Goal: Task Accomplishment & Management: Use online tool/utility

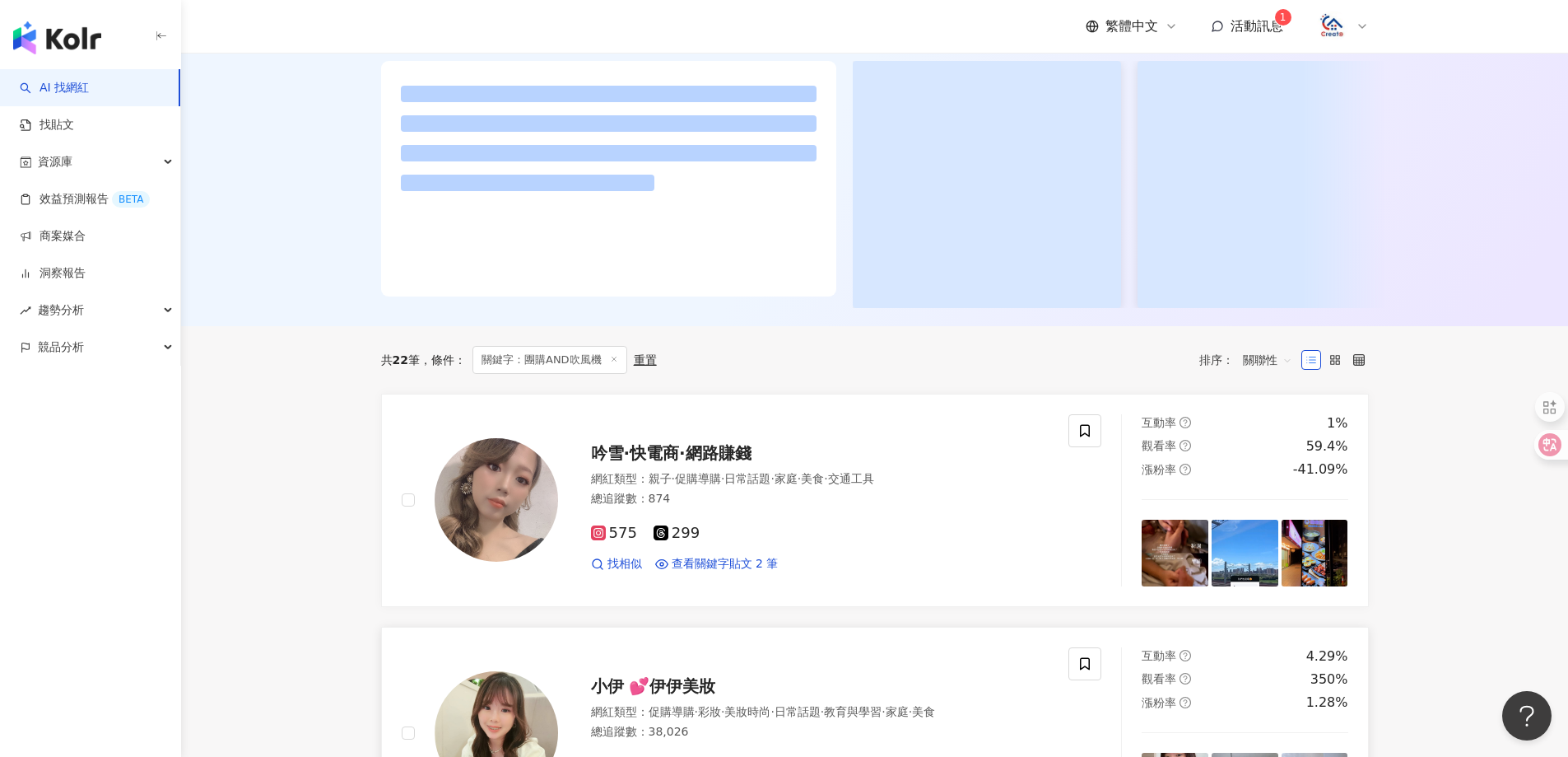
scroll to position [330, 0]
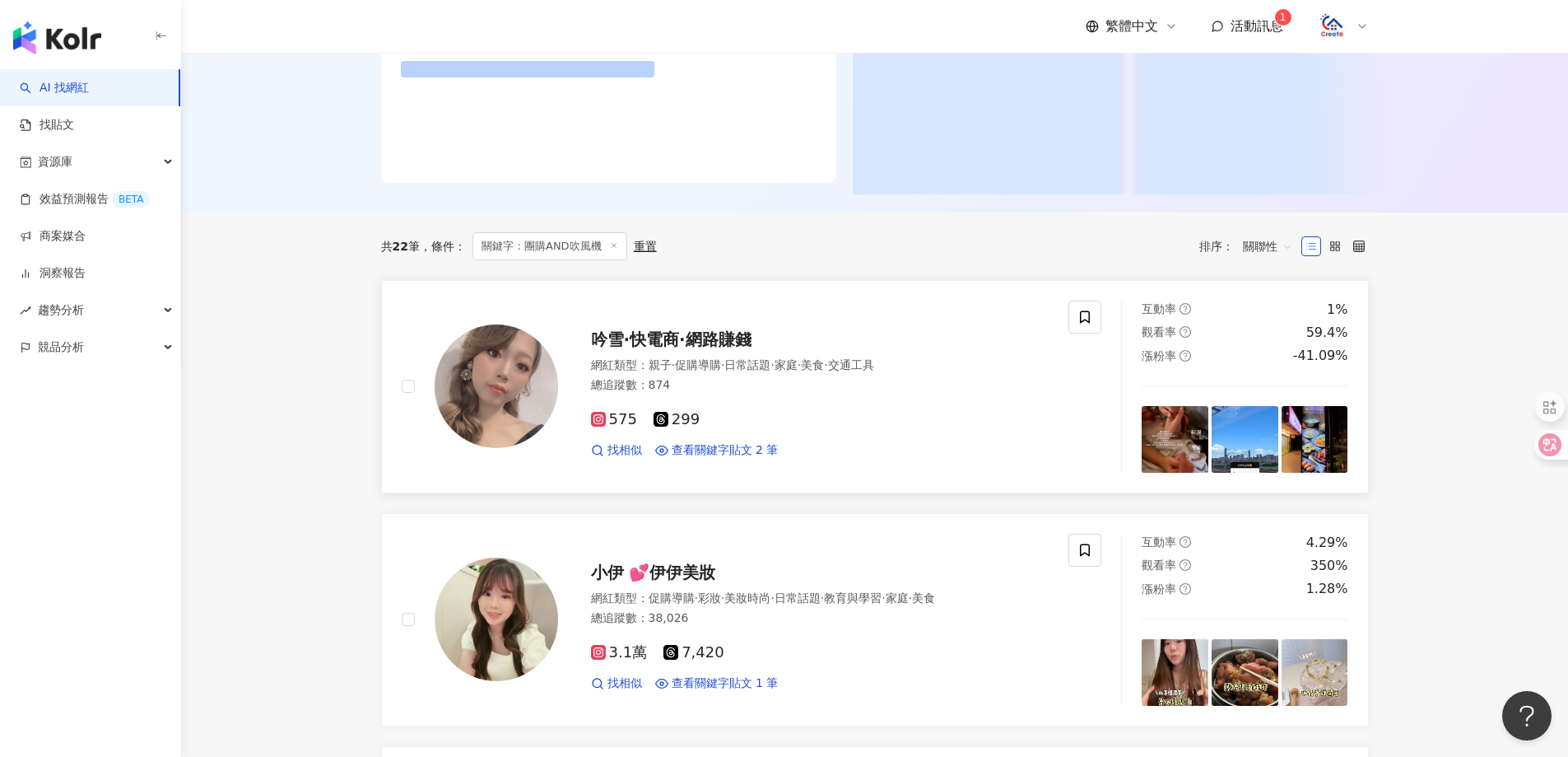
click at [646, 347] on span "吟雪·快電商·網路賺錢" at bounding box center [671, 339] width 161 height 20
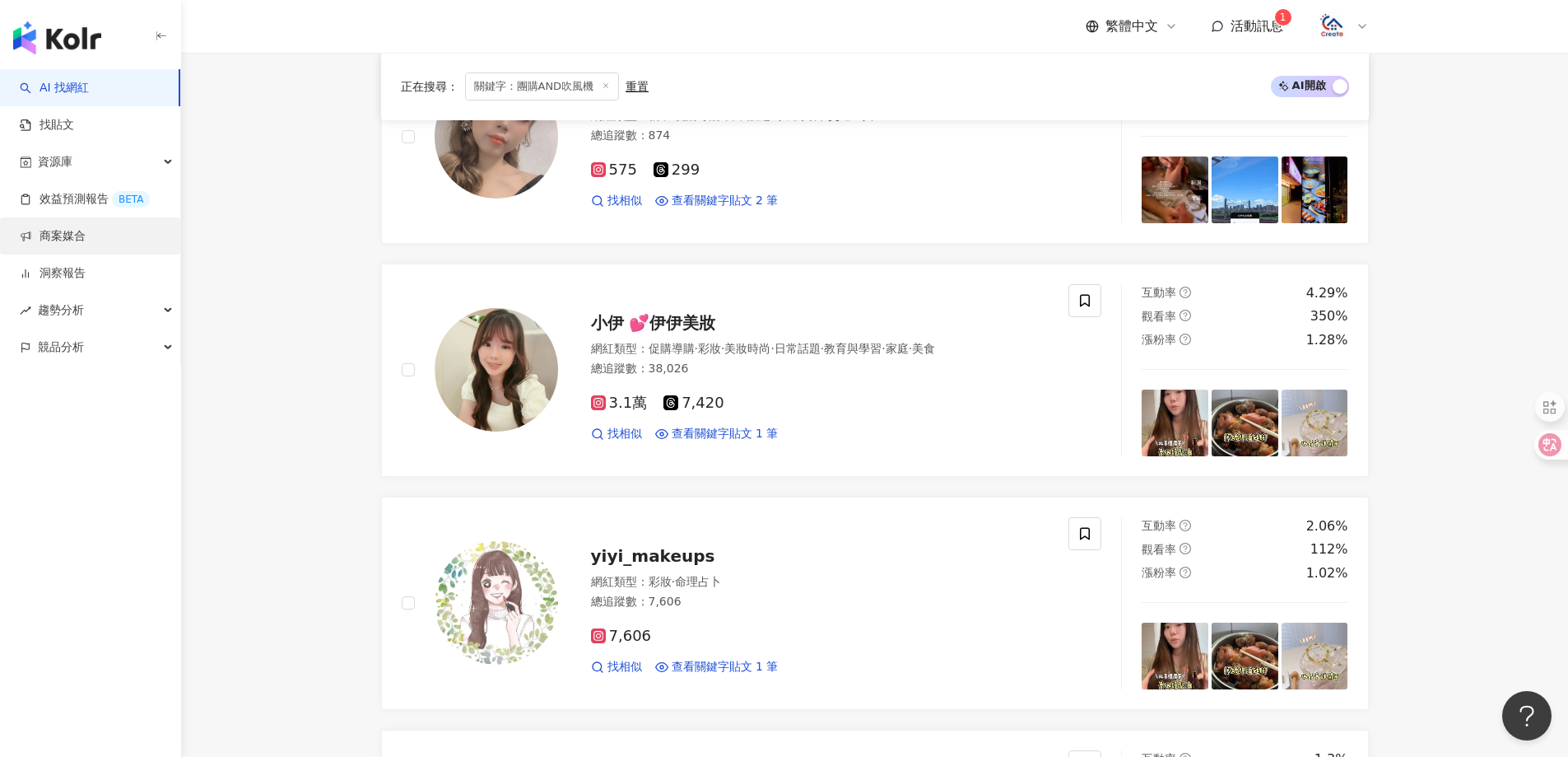
click at [62, 239] on link "商案媒合" at bounding box center [53, 235] width 66 height 16
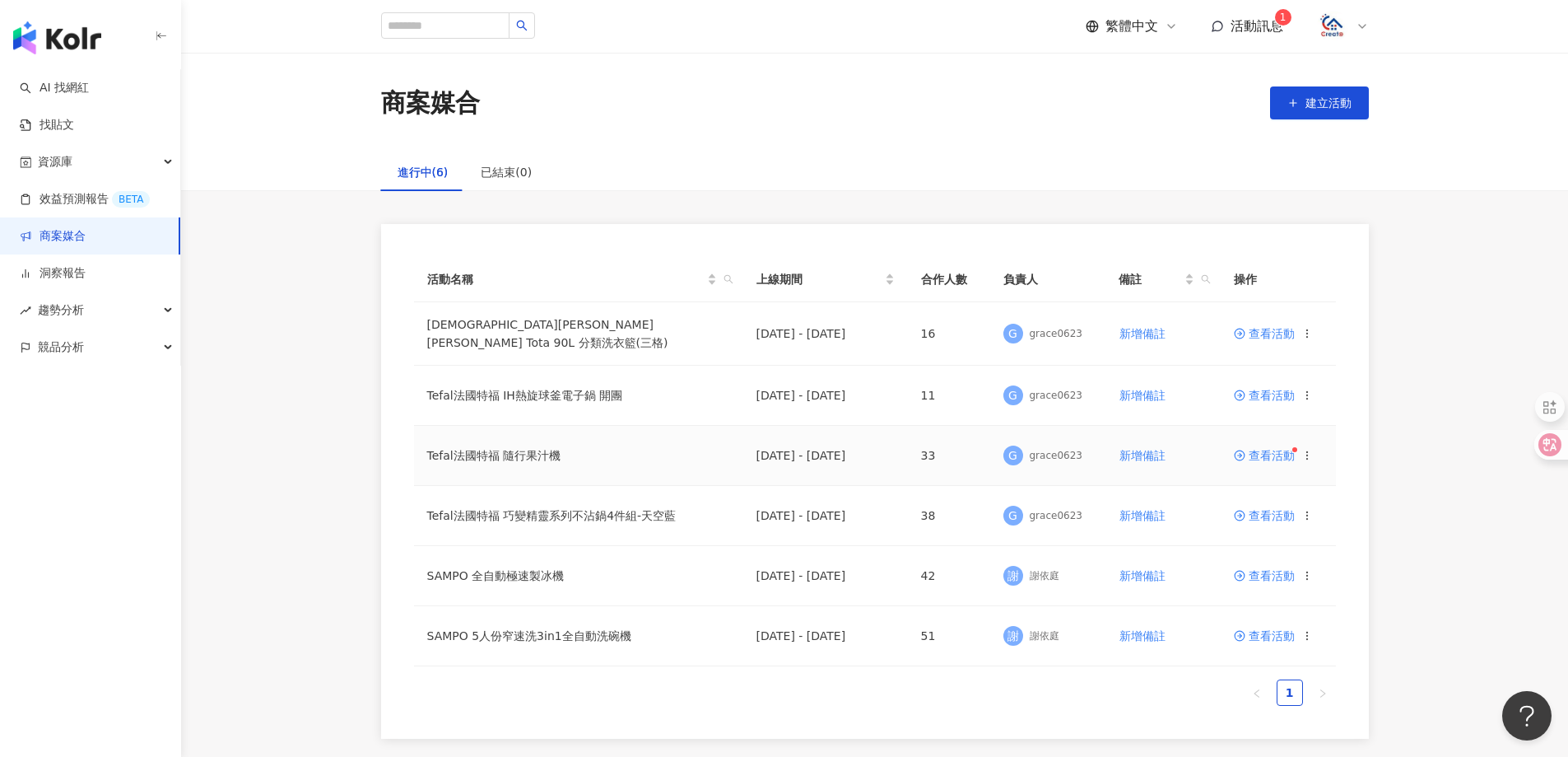
click at [1271, 453] on span "查看活動" at bounding box center [1265, 455] width 61 height 12
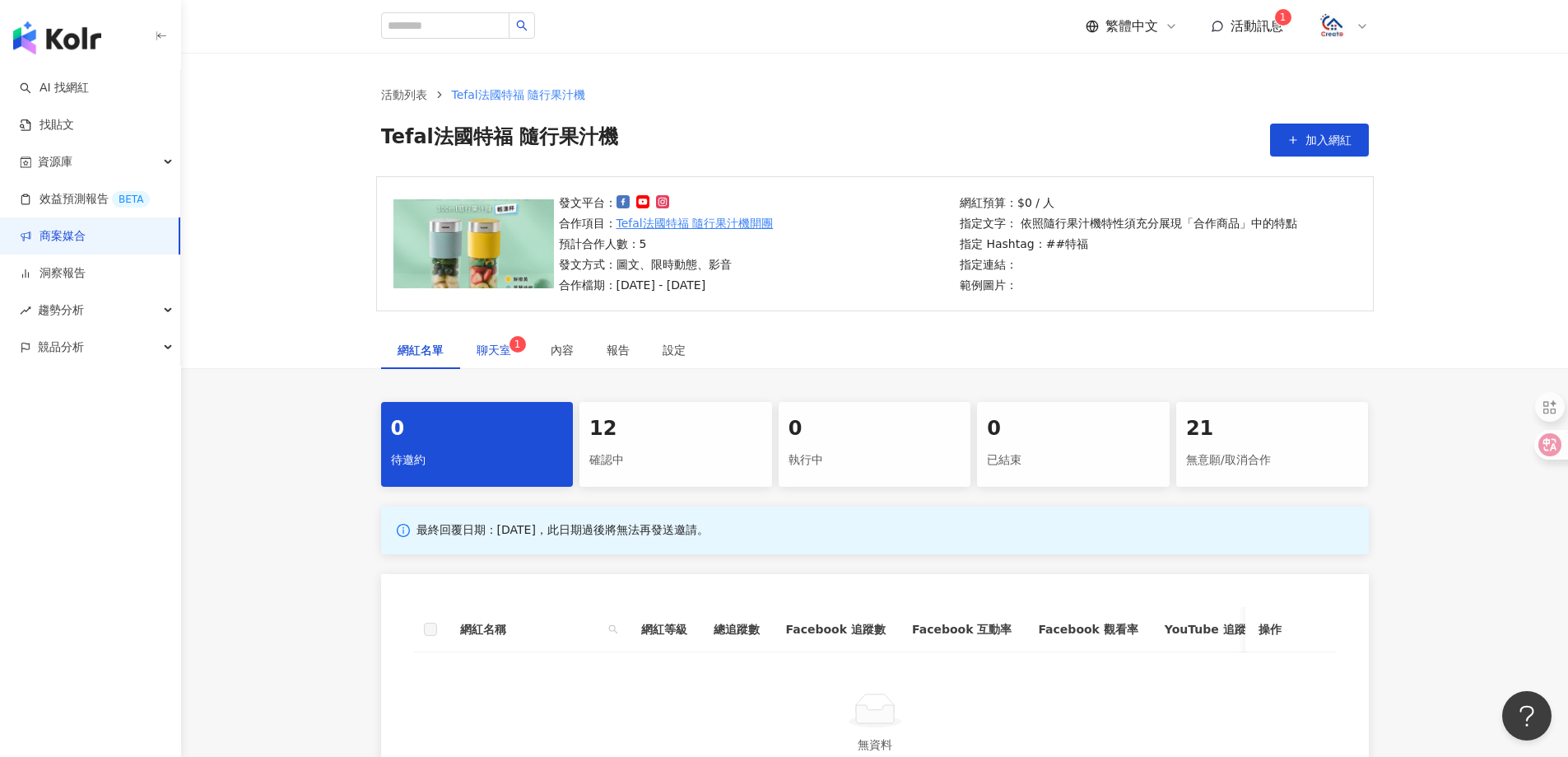
click at [500, 355] on span "聊天室 1" at bounding box center [497, 350] width 41 height 12
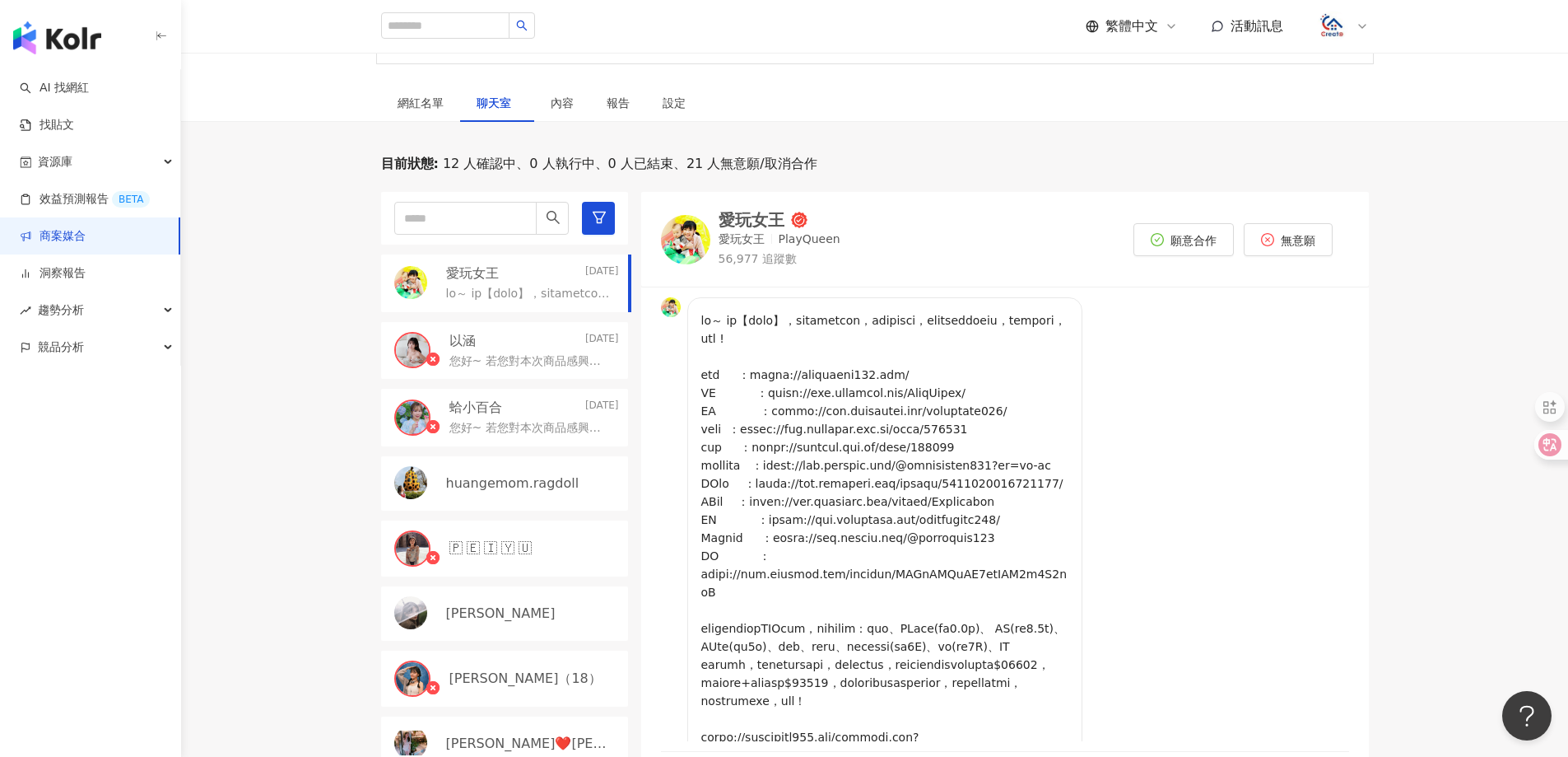
click at [764, 218] on div "愛玩女王" at bounding box center [752, 219] width 66 height 16
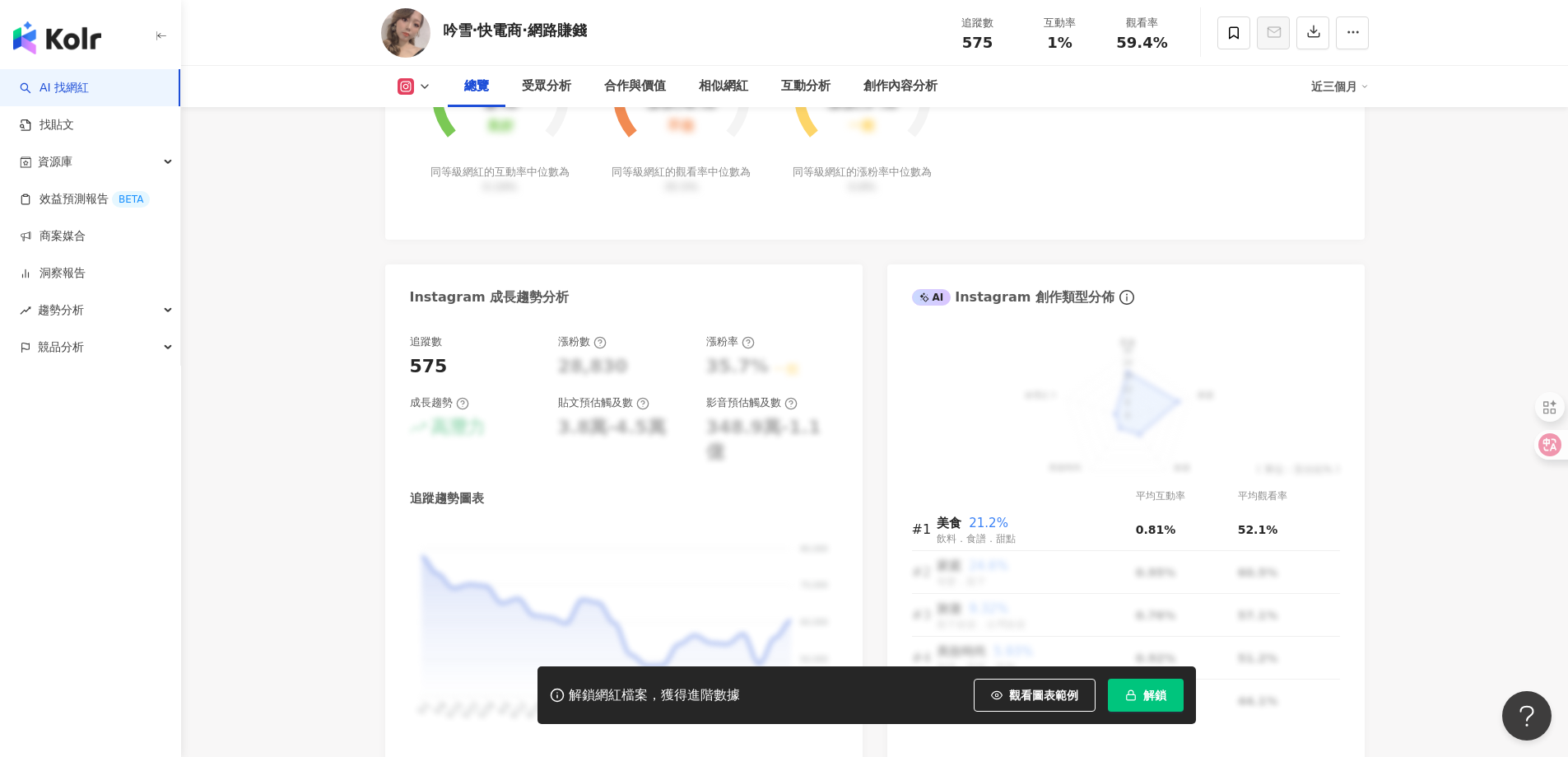
scroll to position [165, 0]
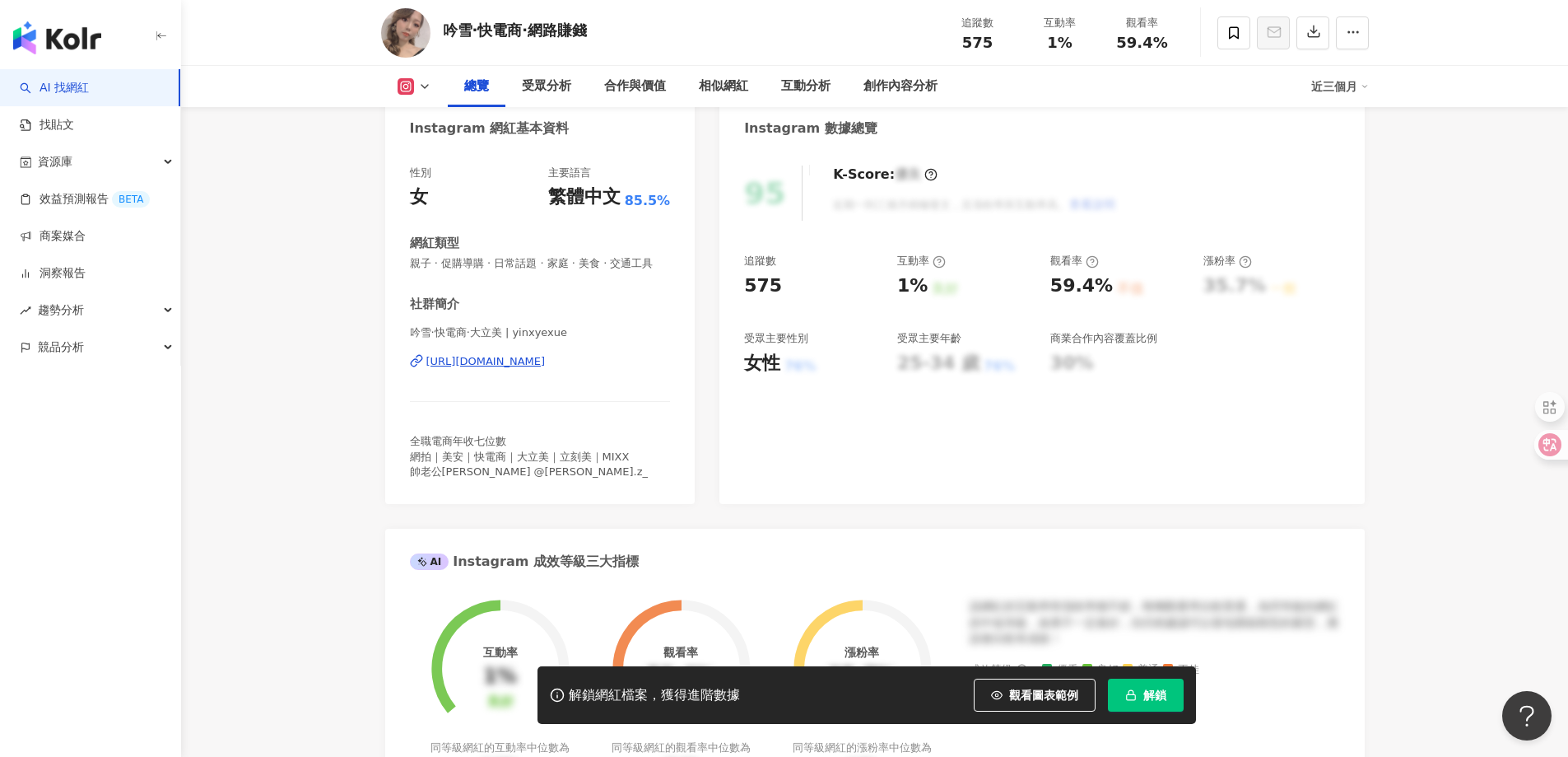
click at [546, 369] on div "https://www.instagram.com/yinxyexue/" at bounding box center [486, 361] width 120 height 14
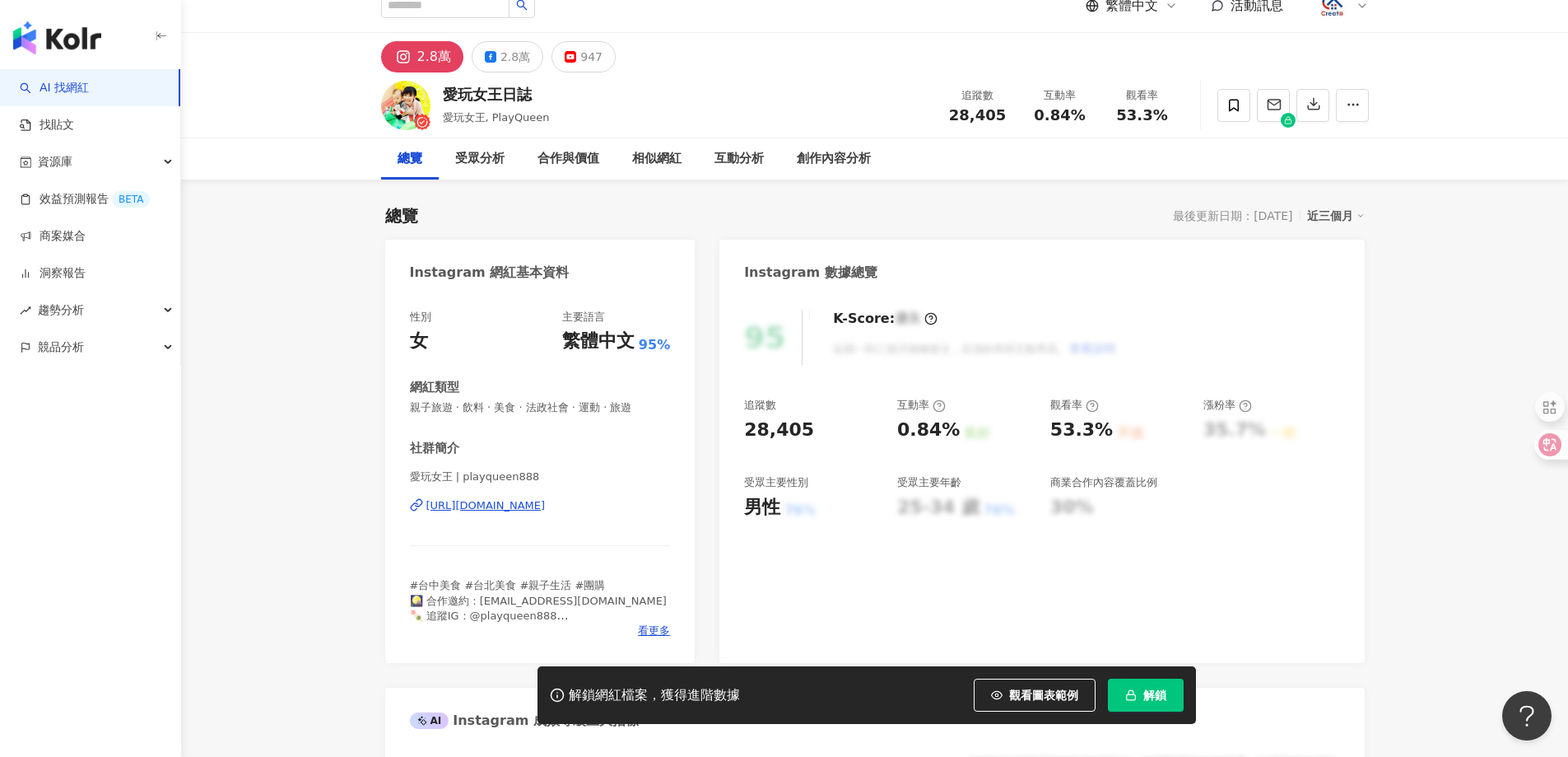
scroll to position [82, 0]
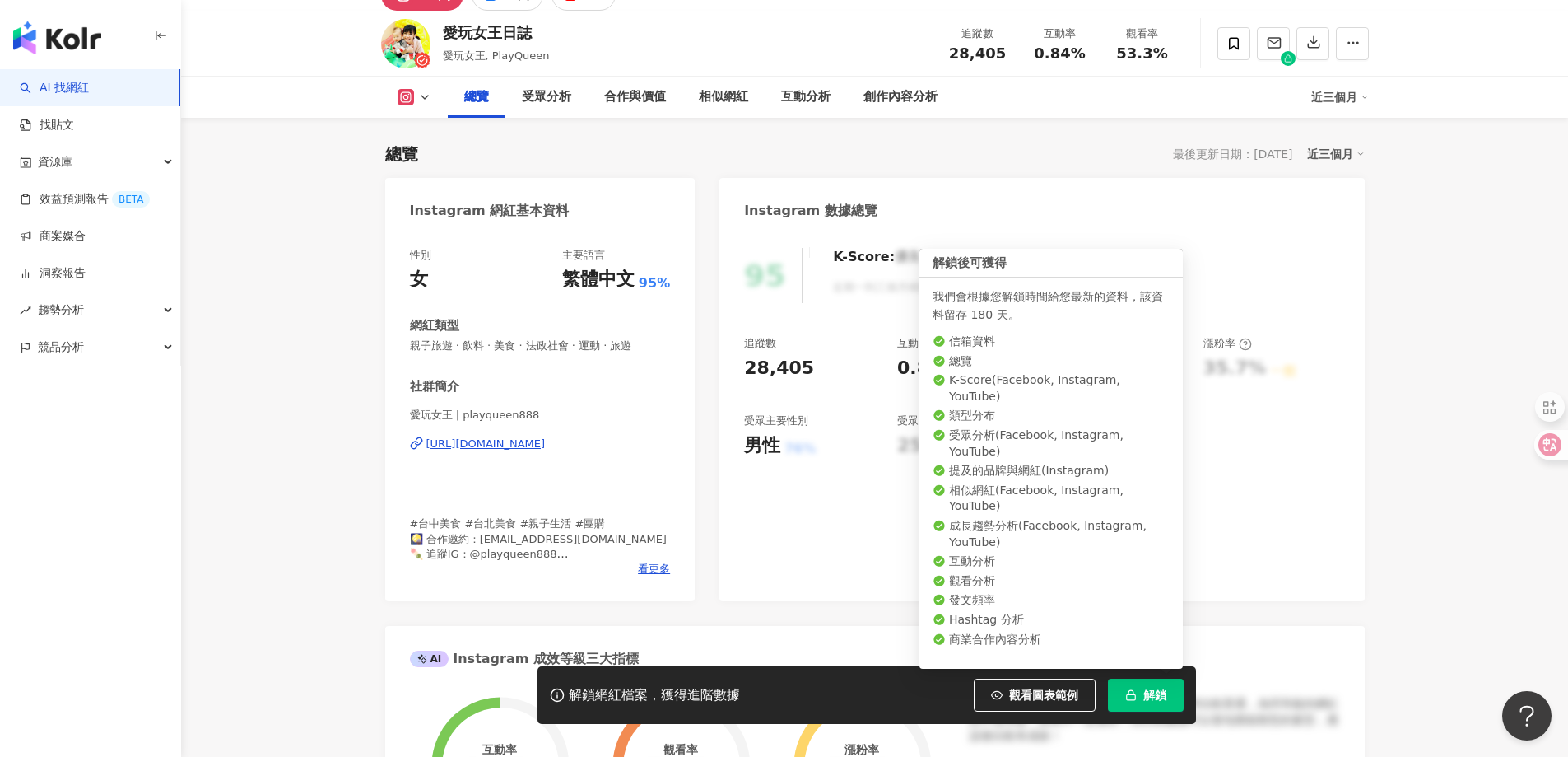
click at [1139, 702] on button "解鎖" at bounding box center [1146, 695] width 76 height 33
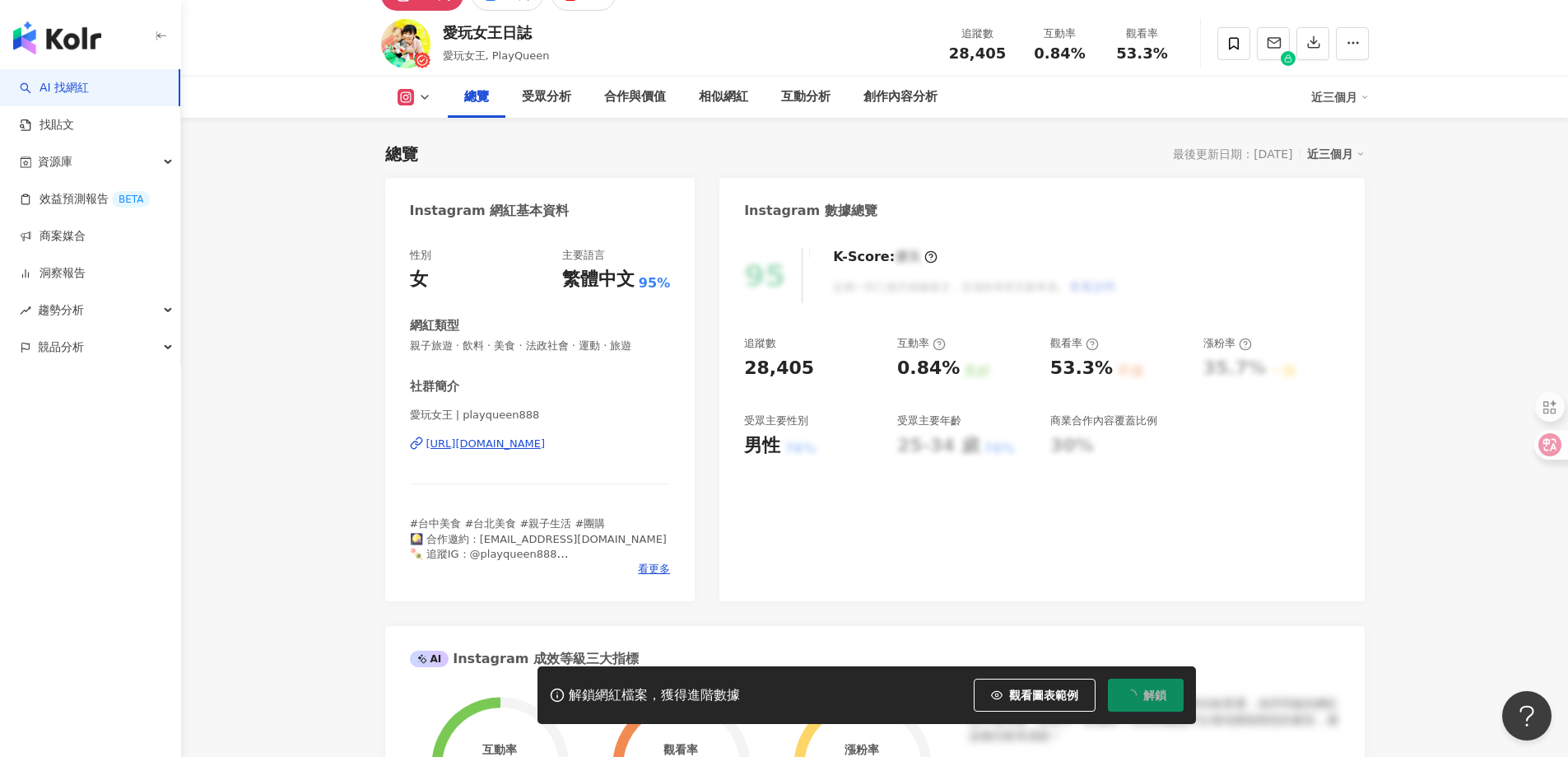
scroll to position [100, 0]
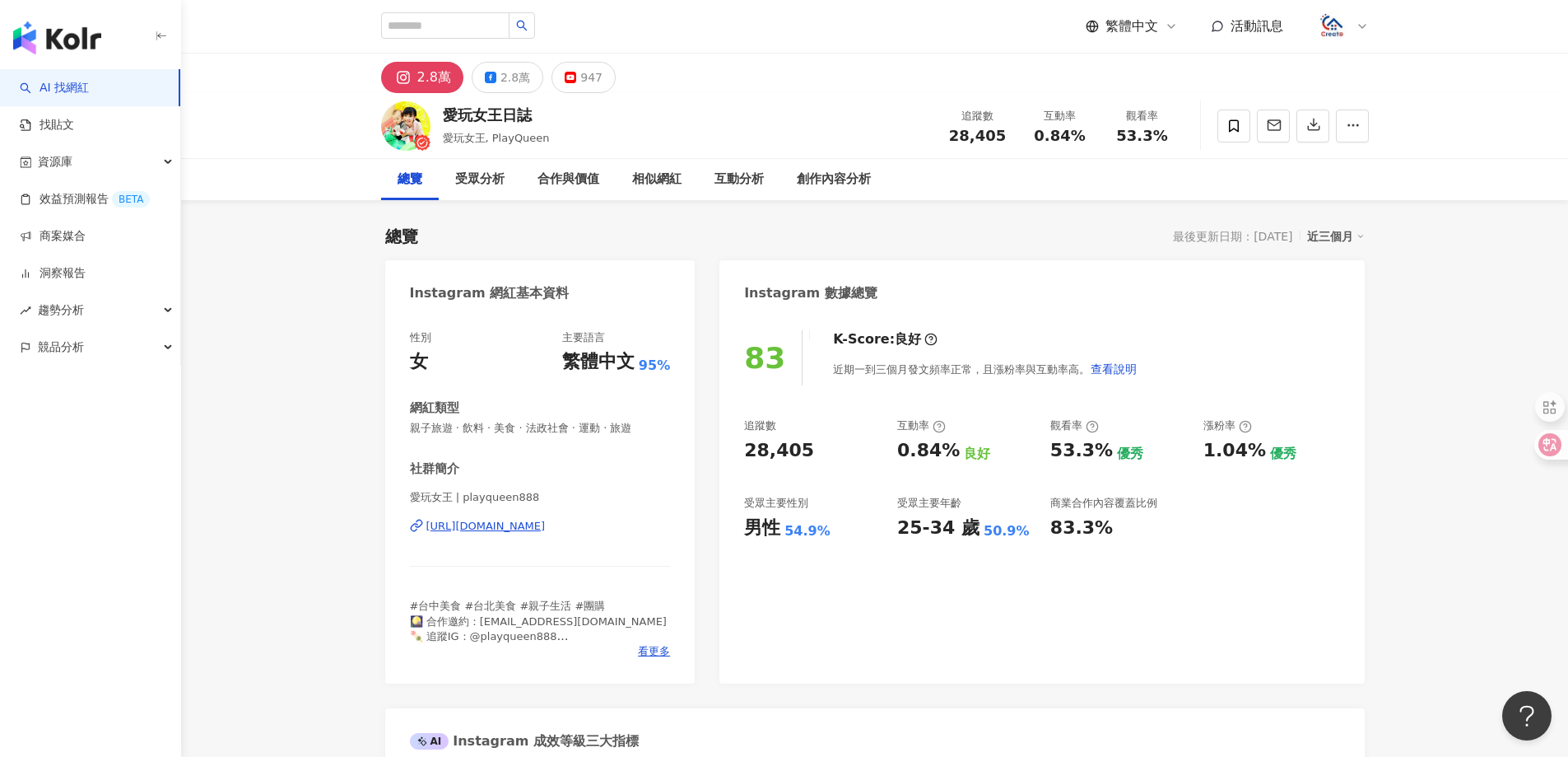
click at [457, 522] on div "https://www.instagram.com/playqueen888/" at bounding box center [486, 526] width 120 height 14
